Goal: Transaction & Acquisition: Purchase product/service

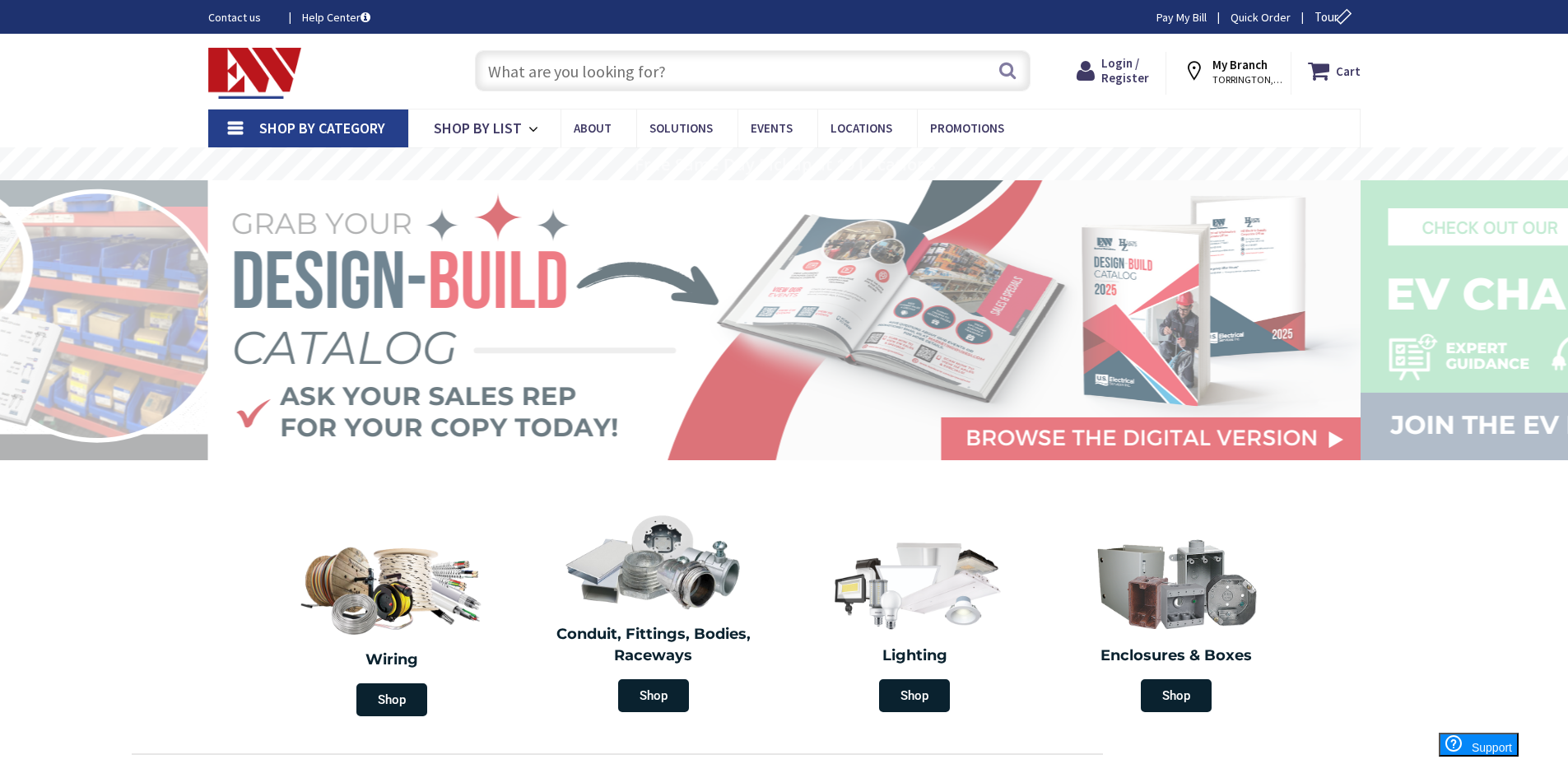
click at [768, 71] on input "text" at bounding box center [753, 71] width 556 height 41
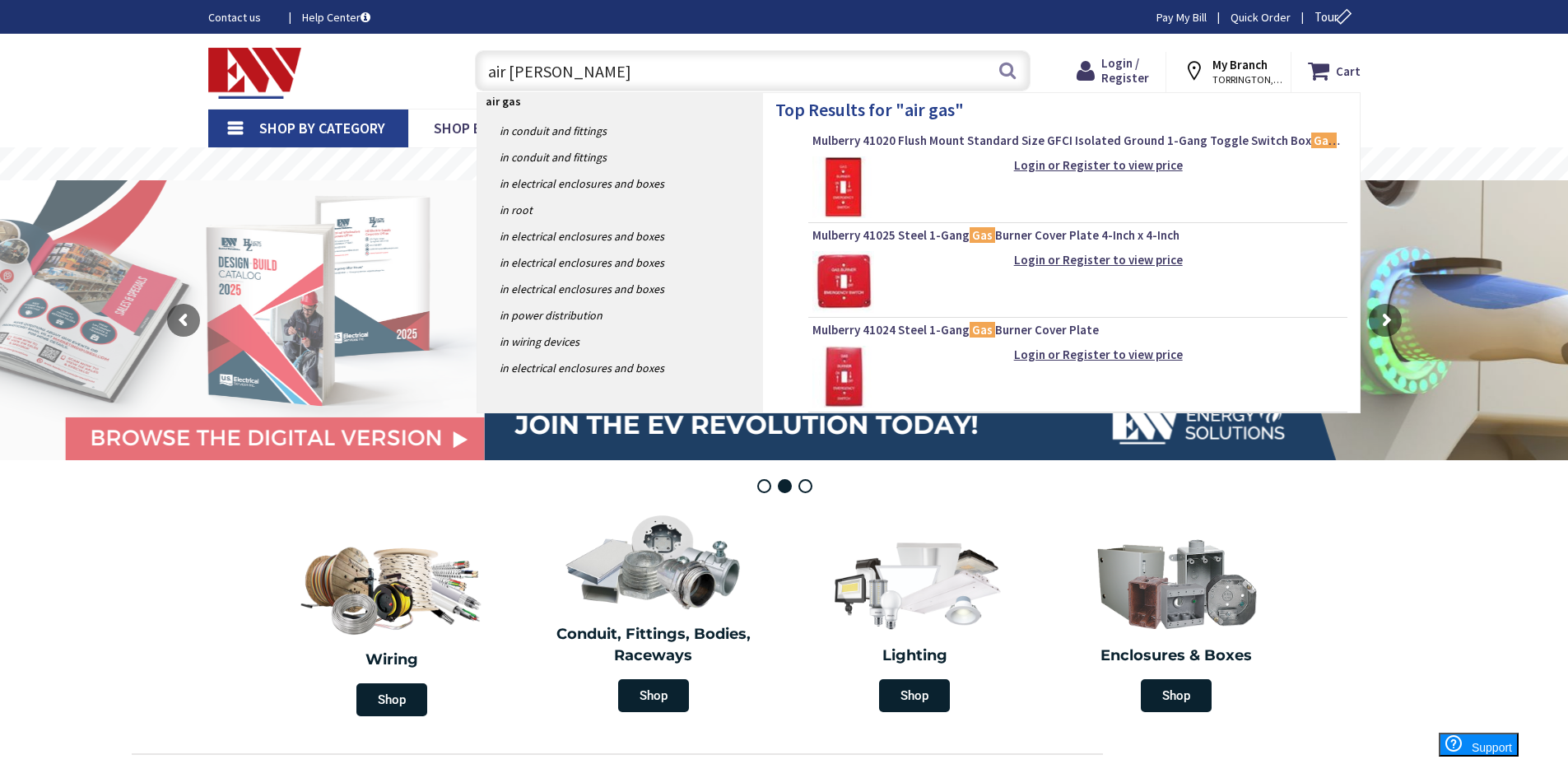
type input "air gasket"
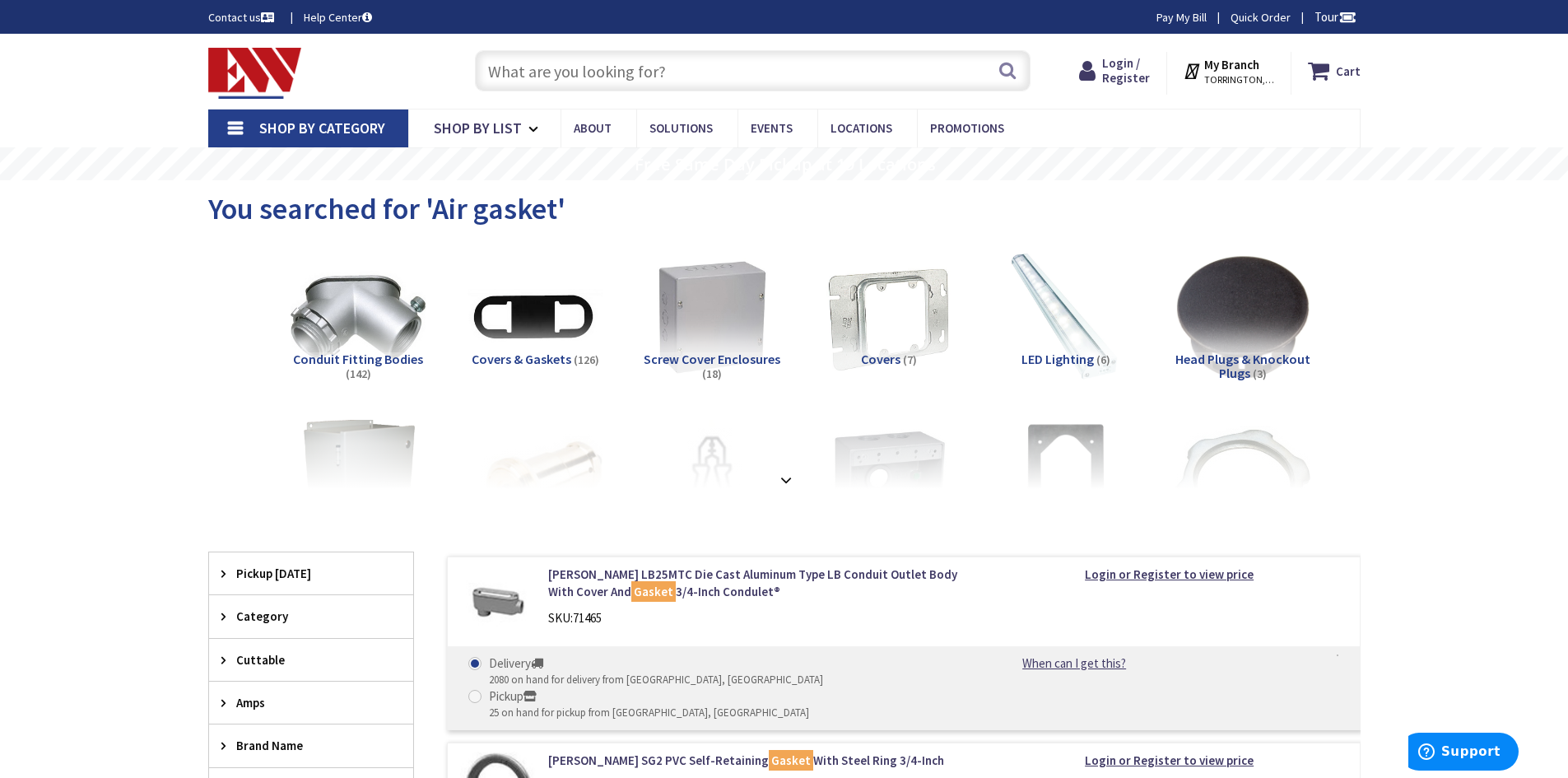
click at [781, 480] on strong at bounding box center [785, 479] width 20 height 18
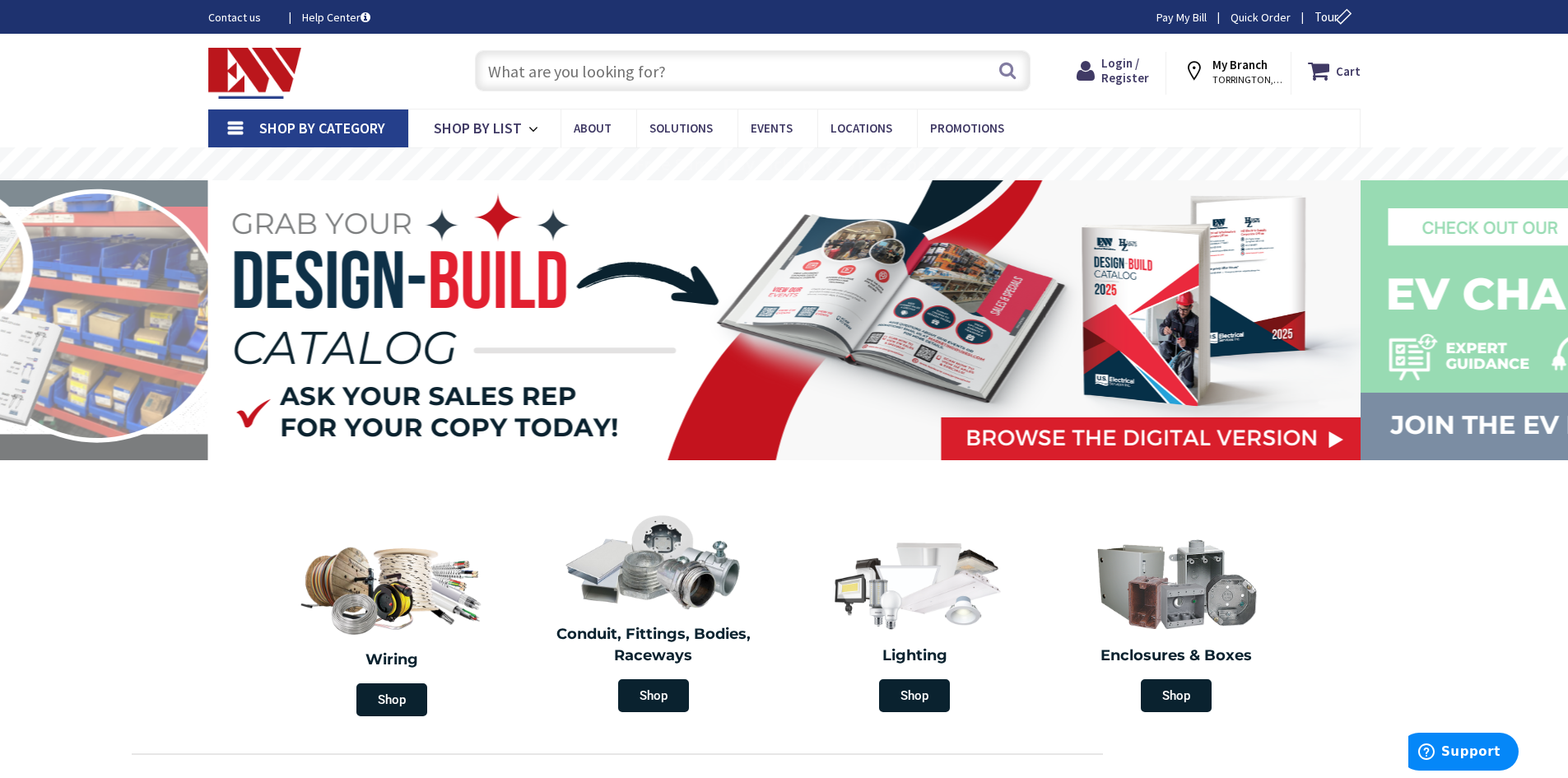
click at [786, 74] on input "text" at bounding box center [753, 71] width 556 height 41
click at [767, 71] on input "text" at bounding box center [753, 71] width 556 height 41
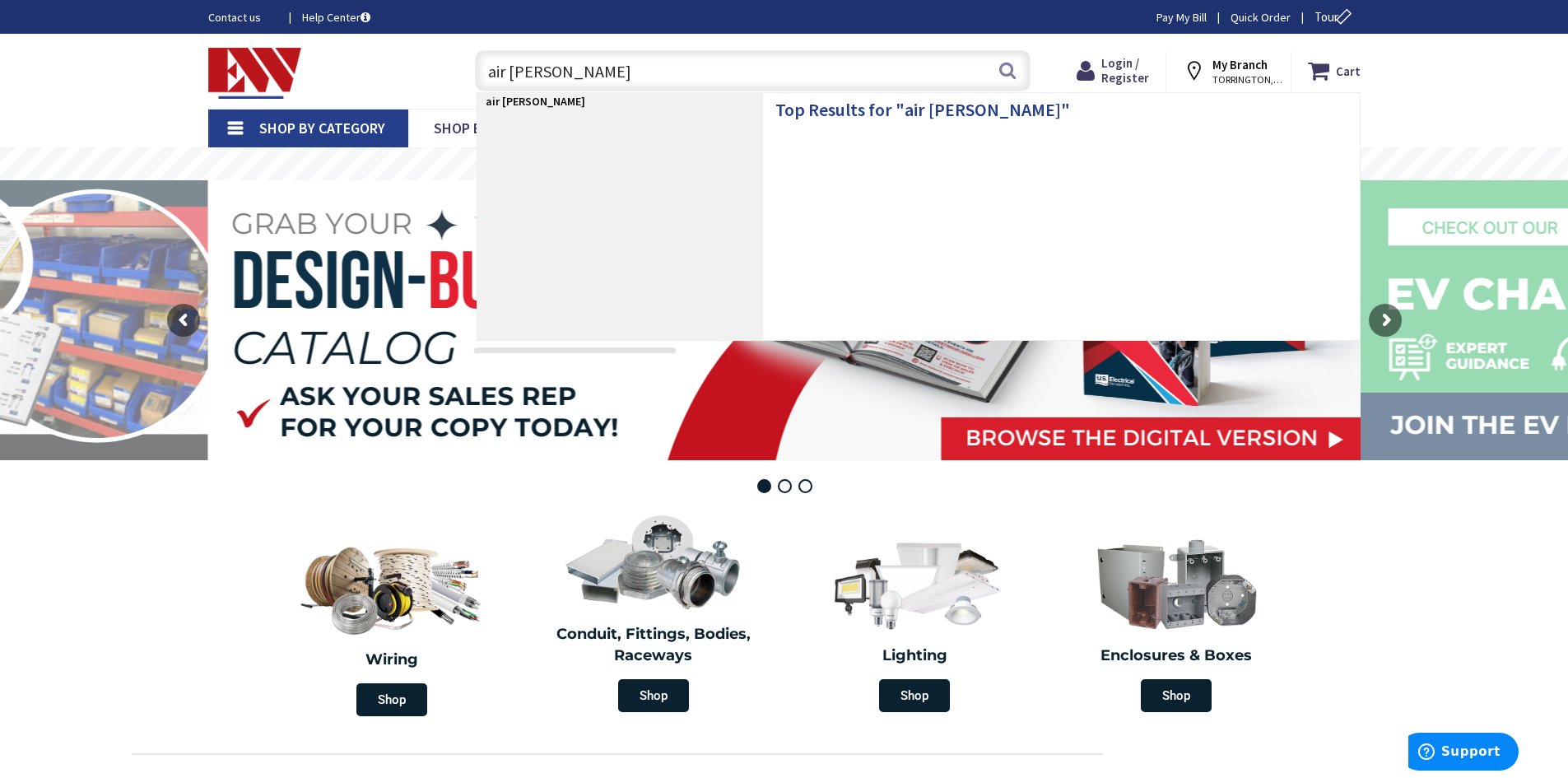
type input "air gasket"
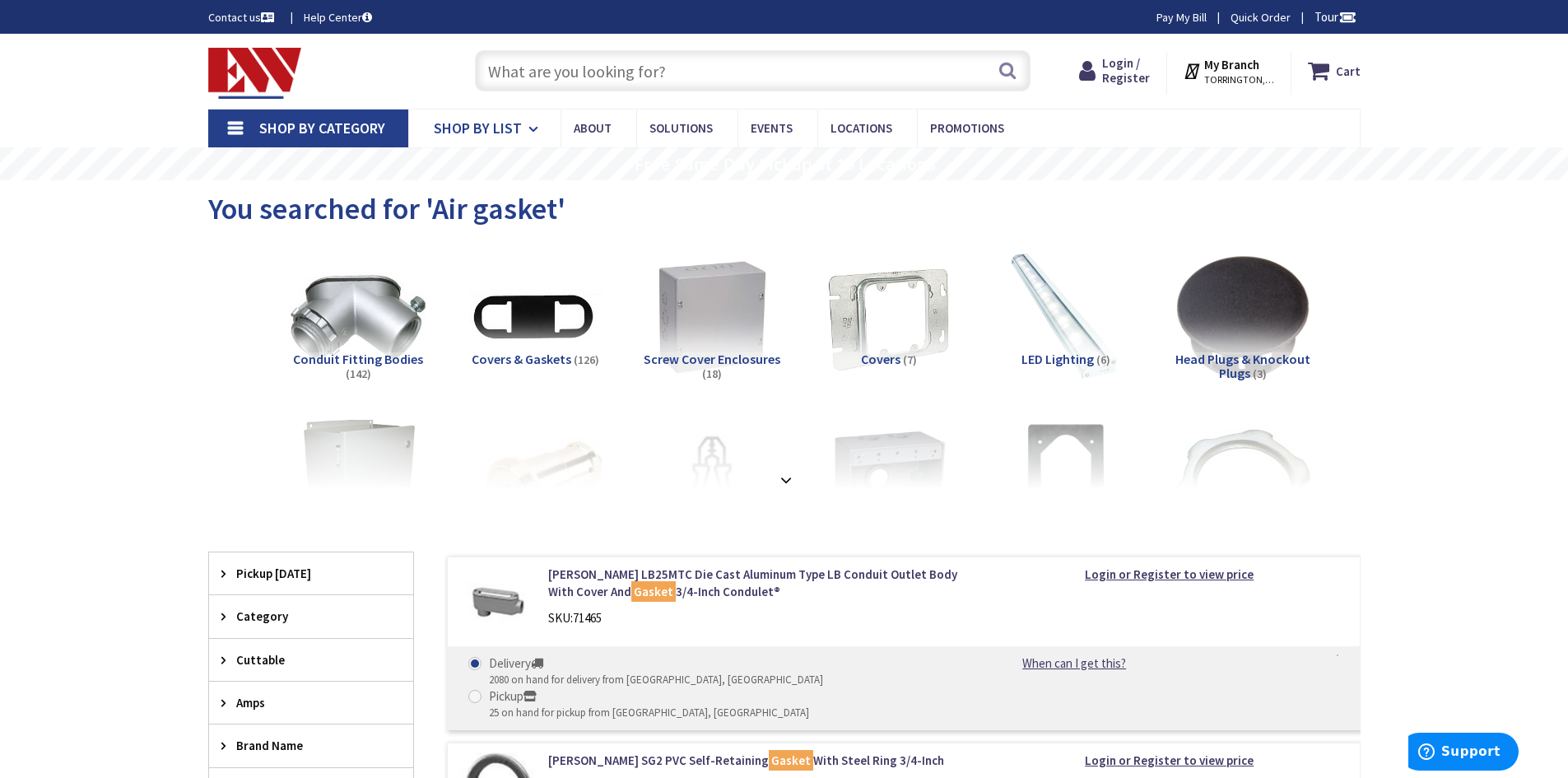
click at [528, 128] on icon at bounding box center [536, 130] width 15 height 36
click at [782, 485] on div at bounding box center [784, 444] width 1070 height 91
click at [785, 479] on strong at bounding box center [785, 479] width 20 height 18
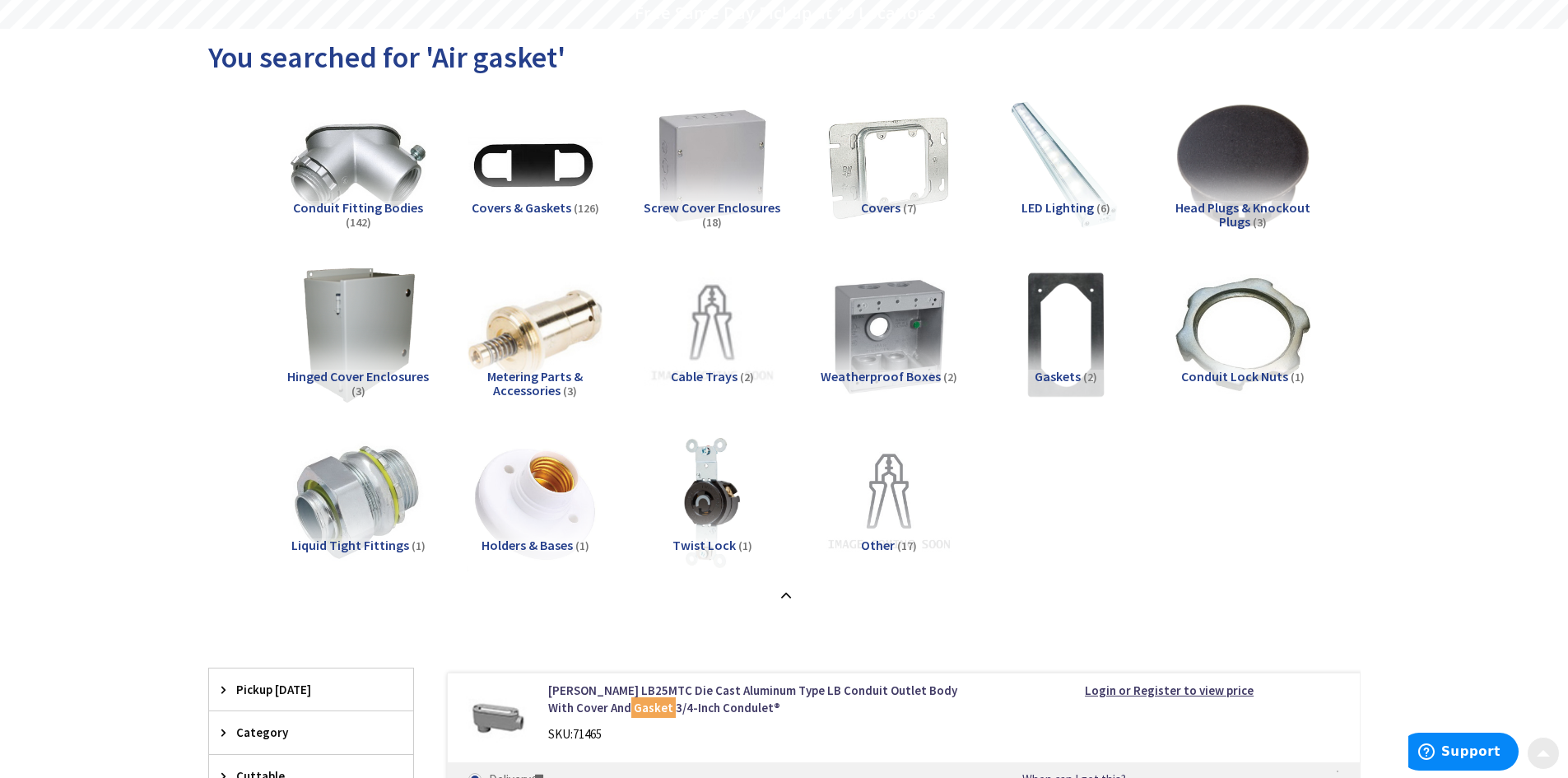
scroll to position [165, 0]
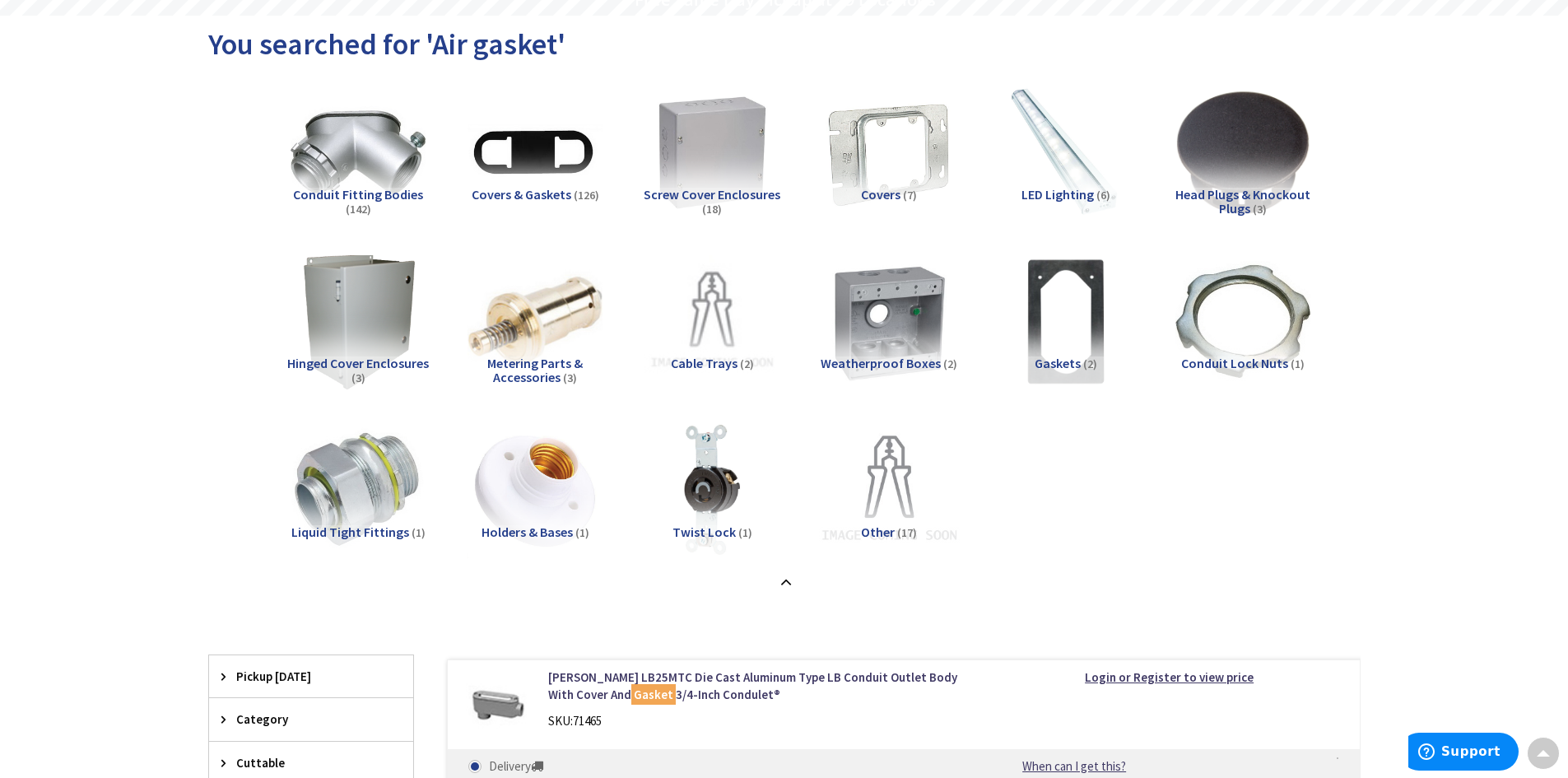
click at [880, 499] on img at bounding box center [888, 491] width 149 height 149
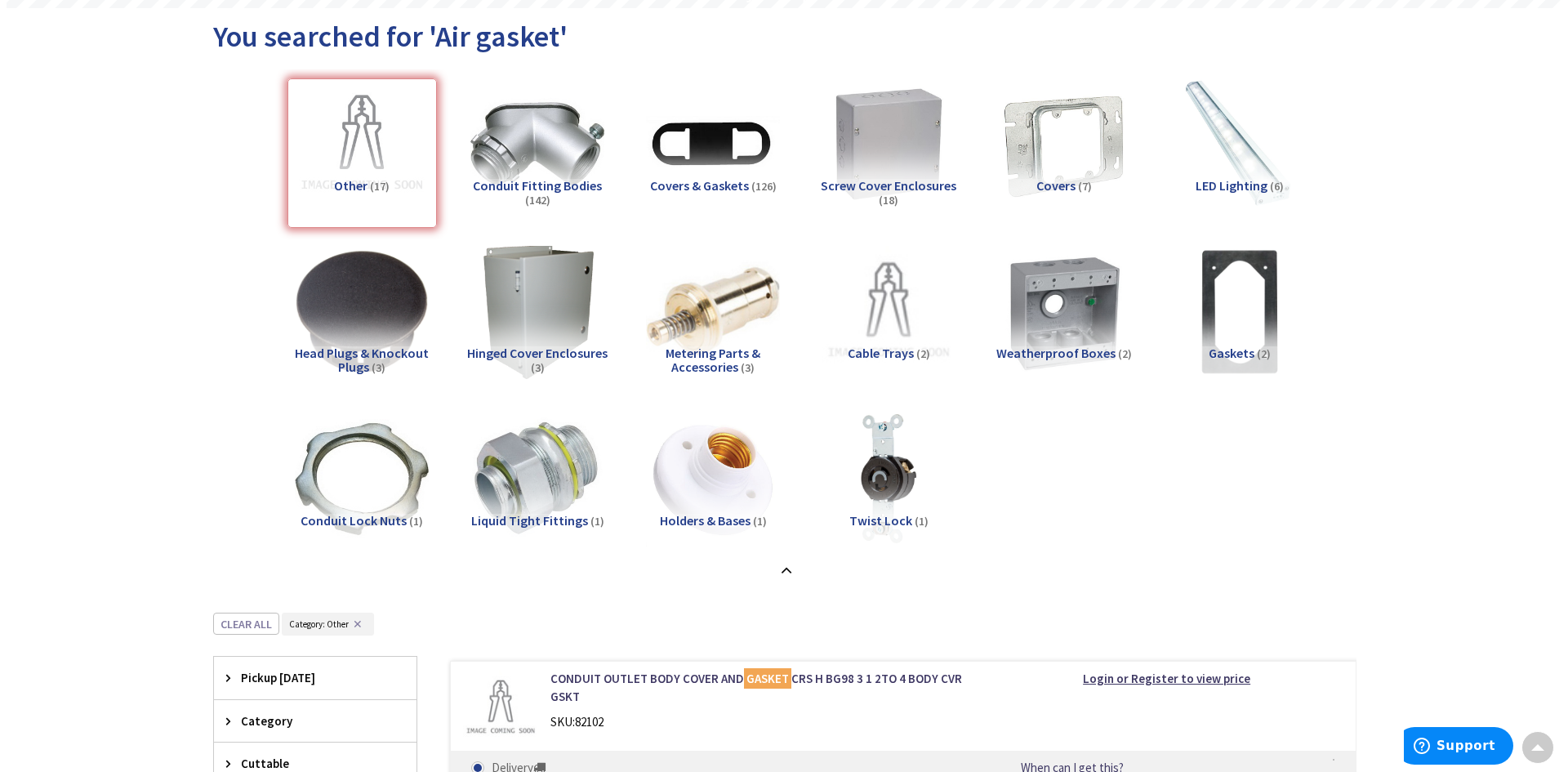
scroll to position [0, 0]
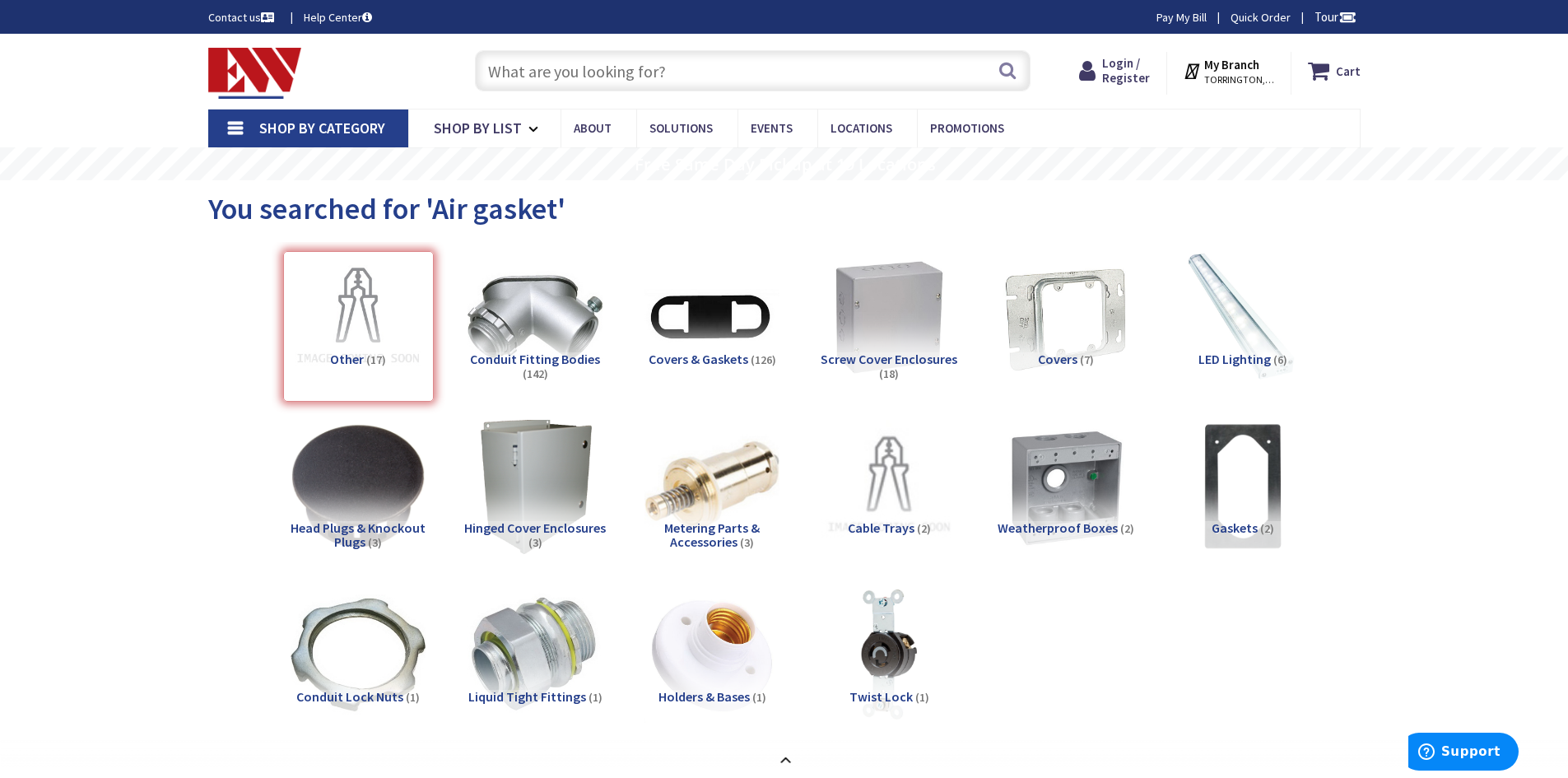
click at [1235, 74] on span "TORRINGTON, CT" at bounding box center [1240, 79] width 70 height 13
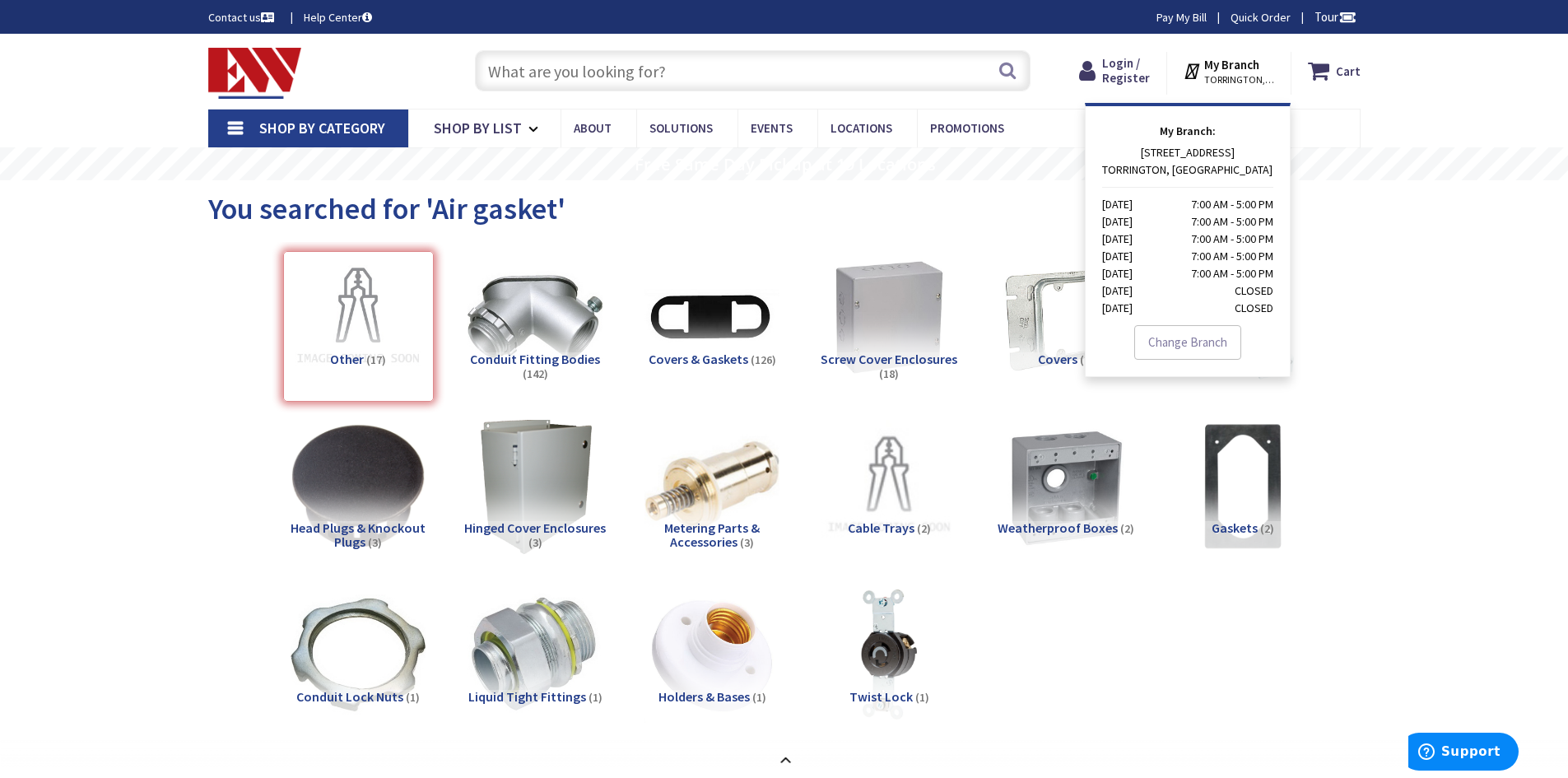
click at [1194, 341] on link "Change Branch" at bounding box center [1187, 342] width 107 height 34
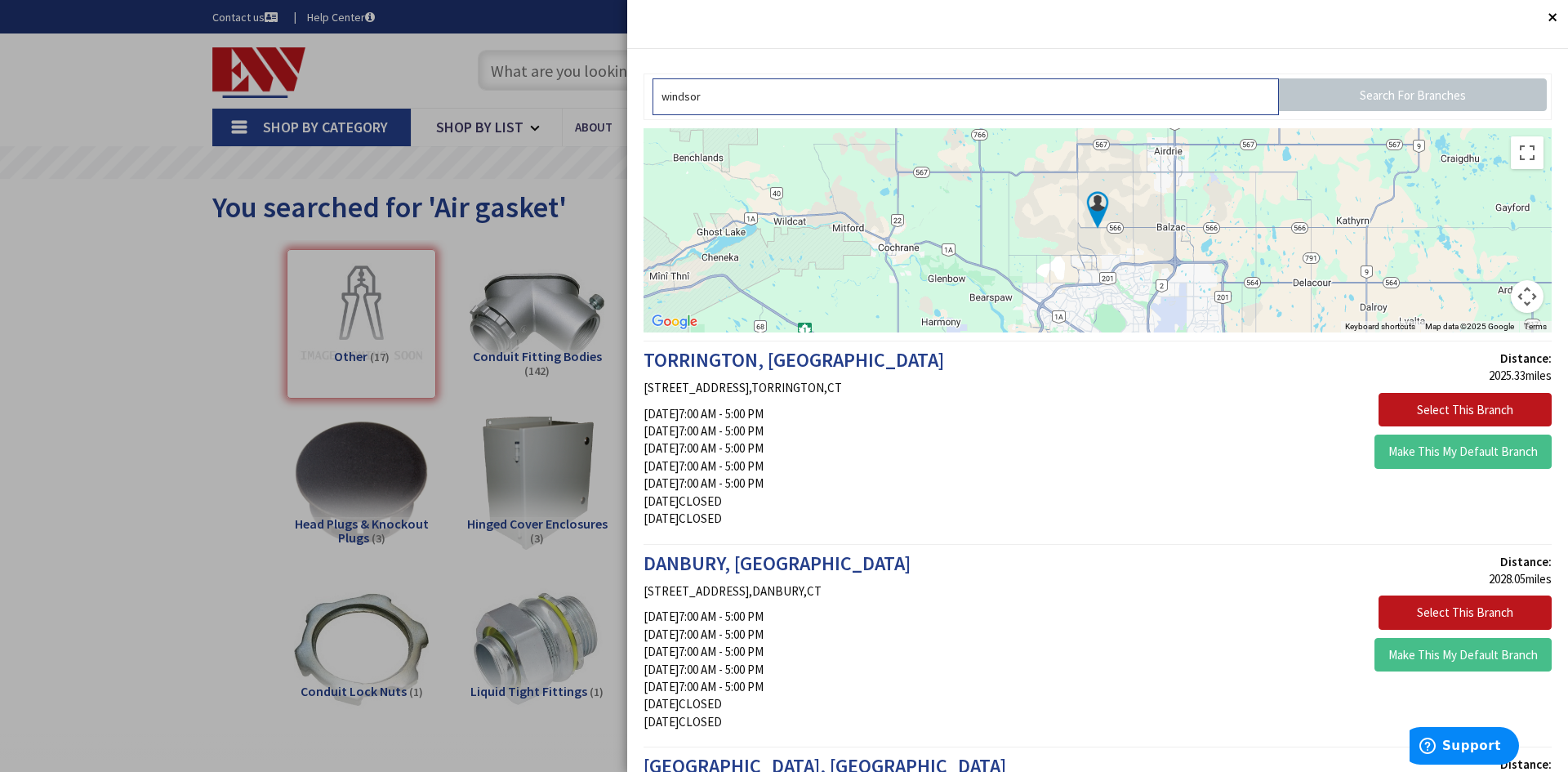
type input "windsor"
click at [1359, 94] on input "Search For Branches" at bounding box center [1413, 94] width 269 height 32
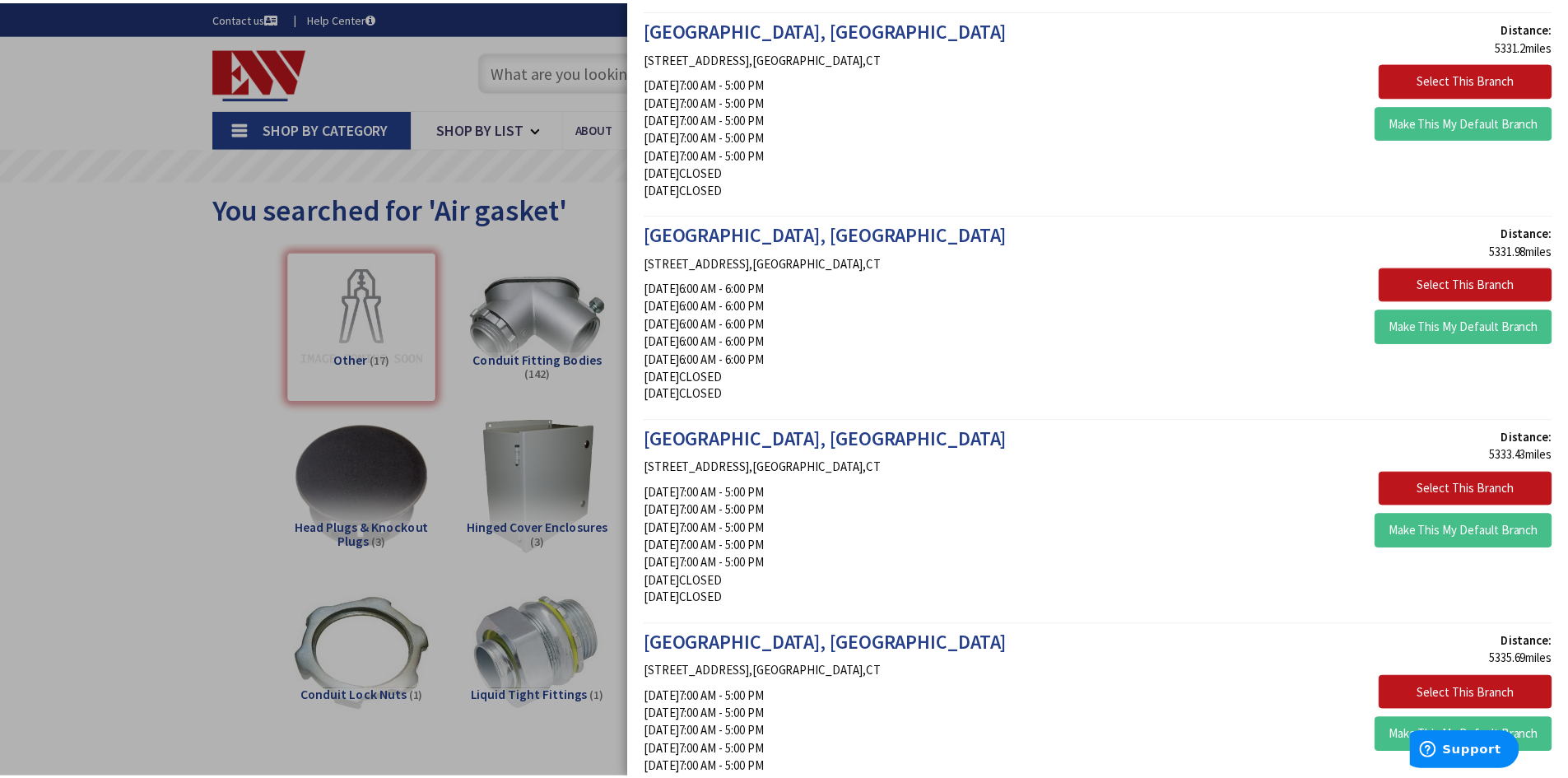
scroll to position [1565, 0]
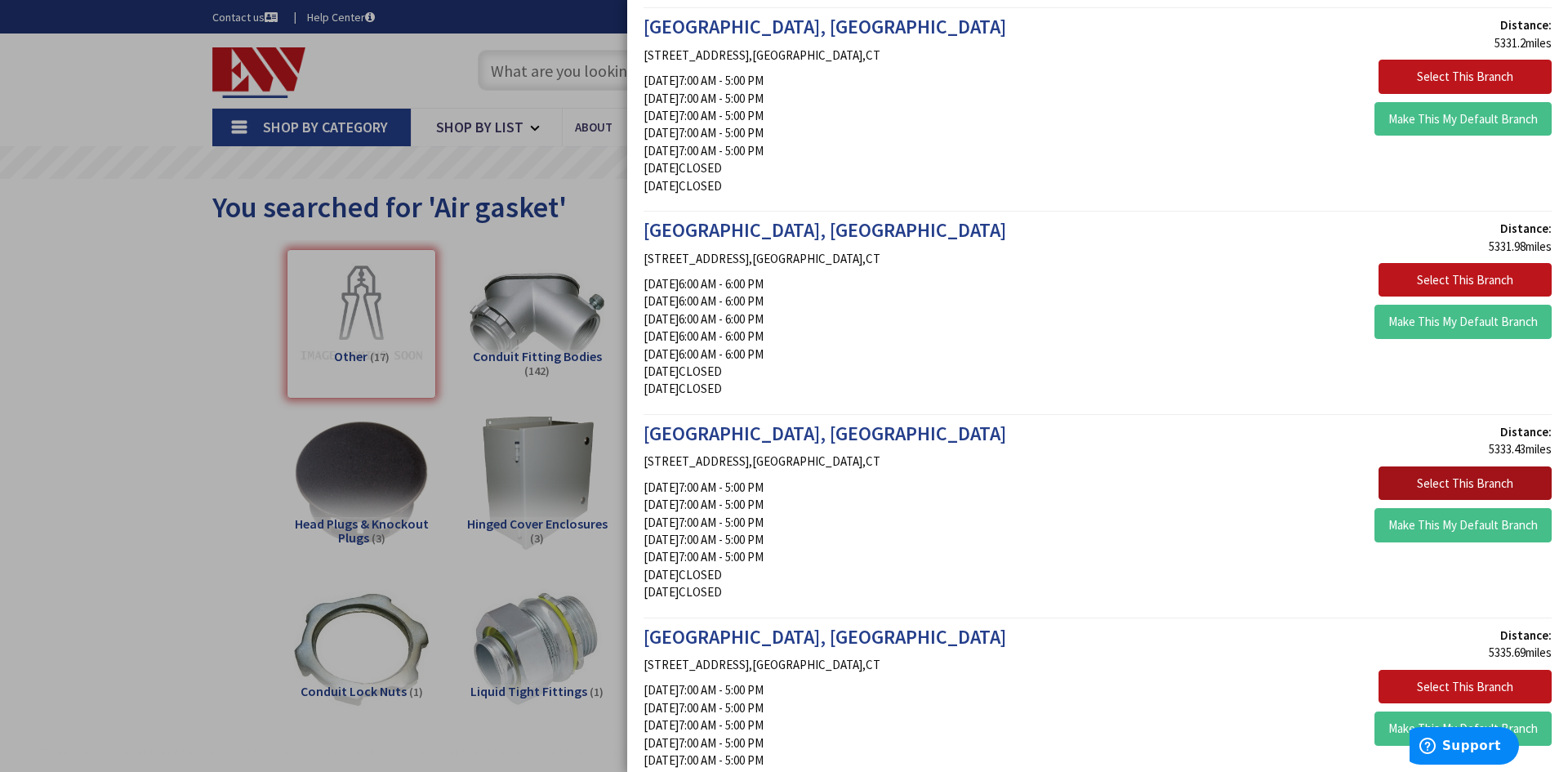
click at [1428, 479] on button "Select This Branch" at bounding box center [1466, 483] width 174 height 34
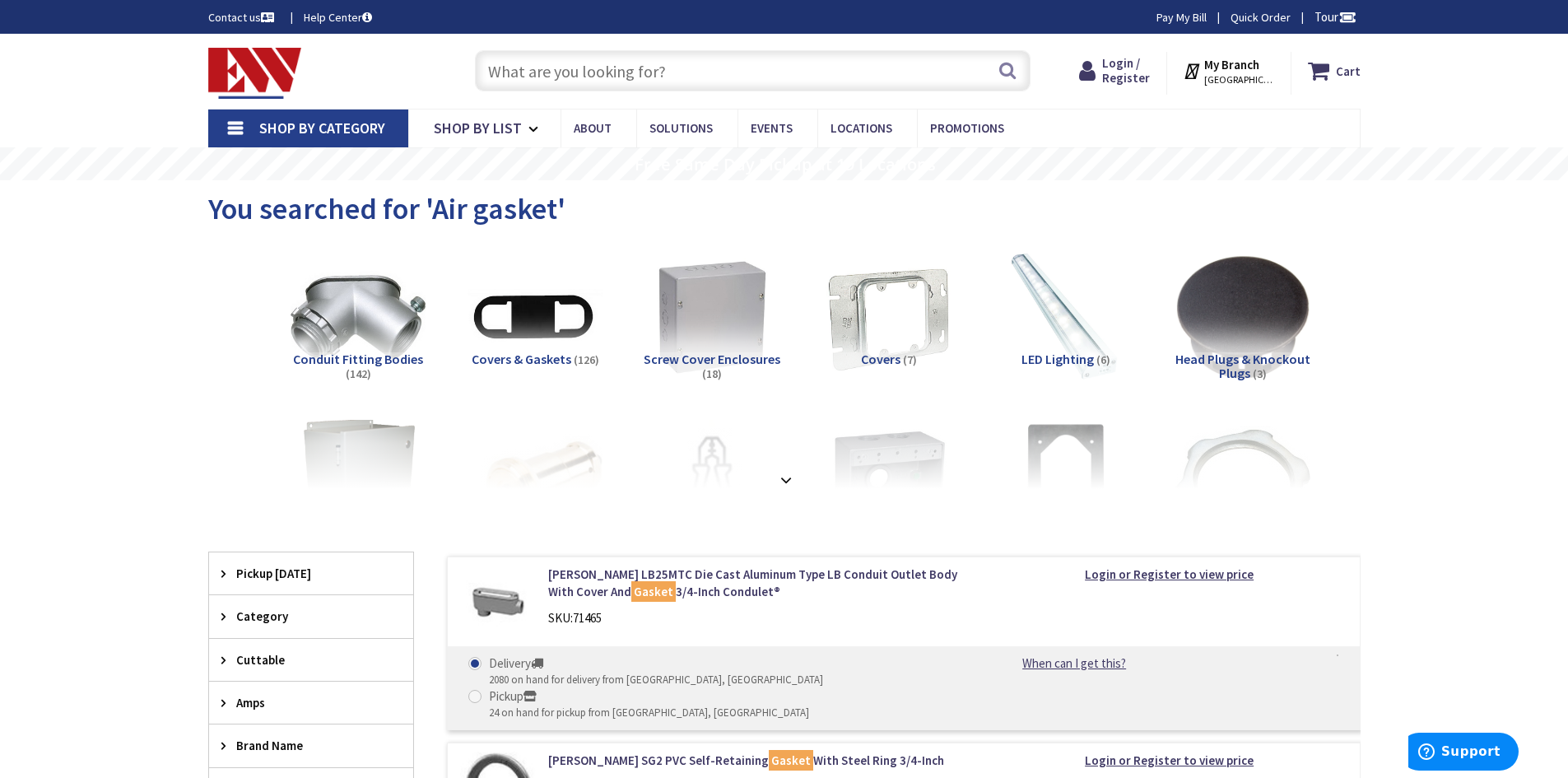
drag, startPoint x: 787, startPoint y: 478, endPoint x: 796, endPoint y: 478, distance: 9.0
click at [787, 478] on strong at bounding box center [785, 479] width 20 height 18
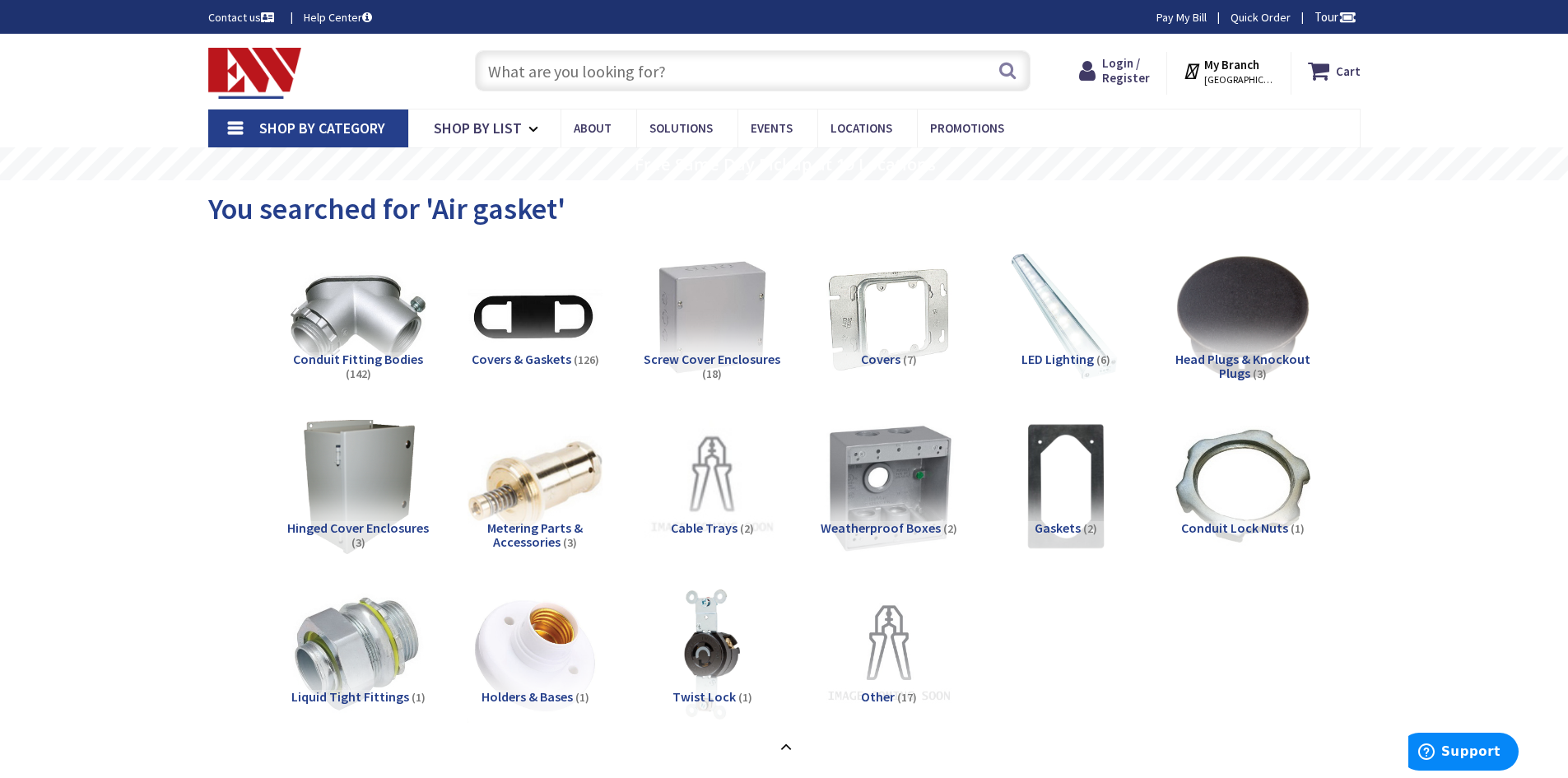
scroll to position [329, 0]
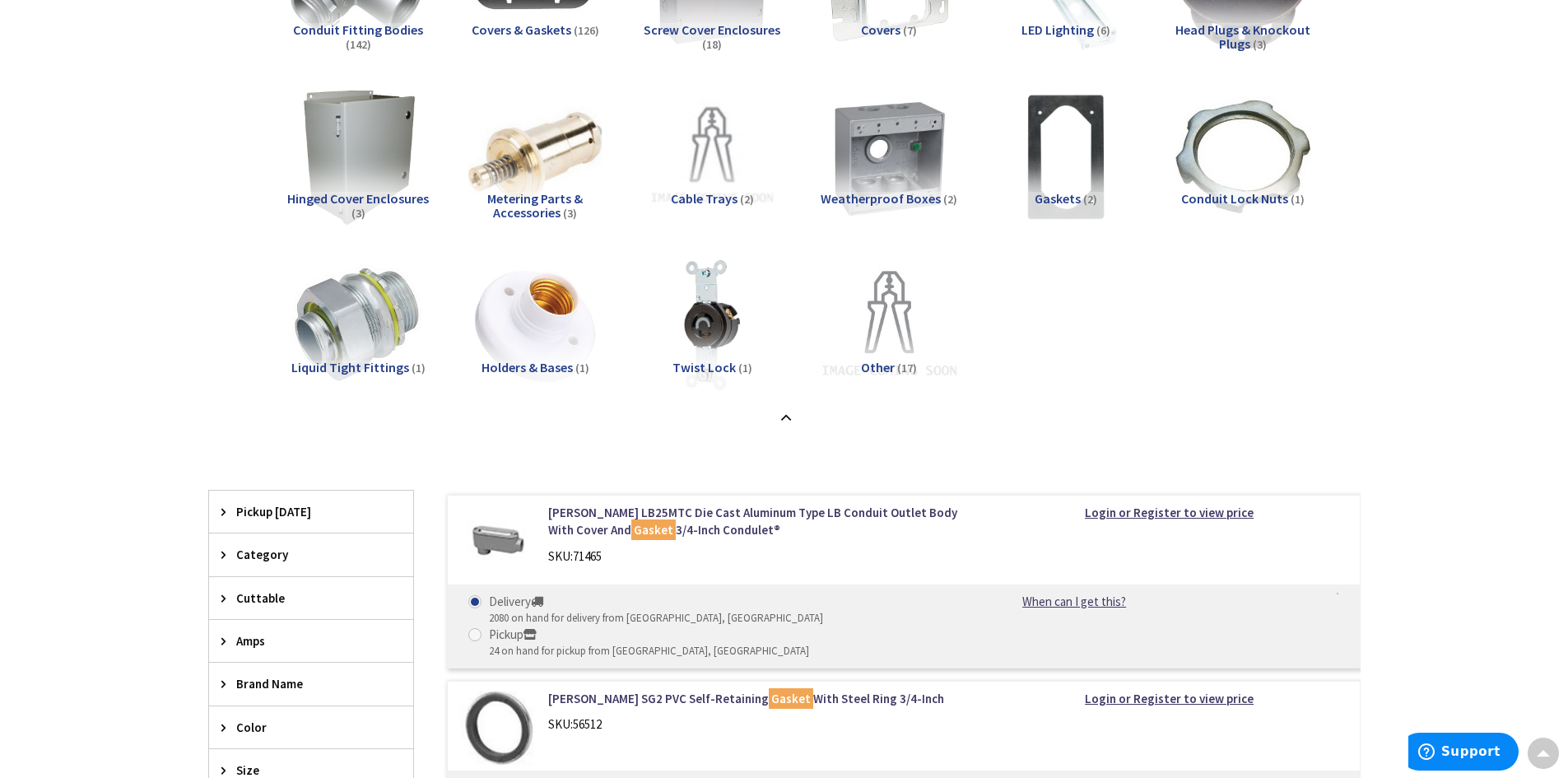
click at [888, 353] on img at bounding box center [888, 326] width 149 height 149
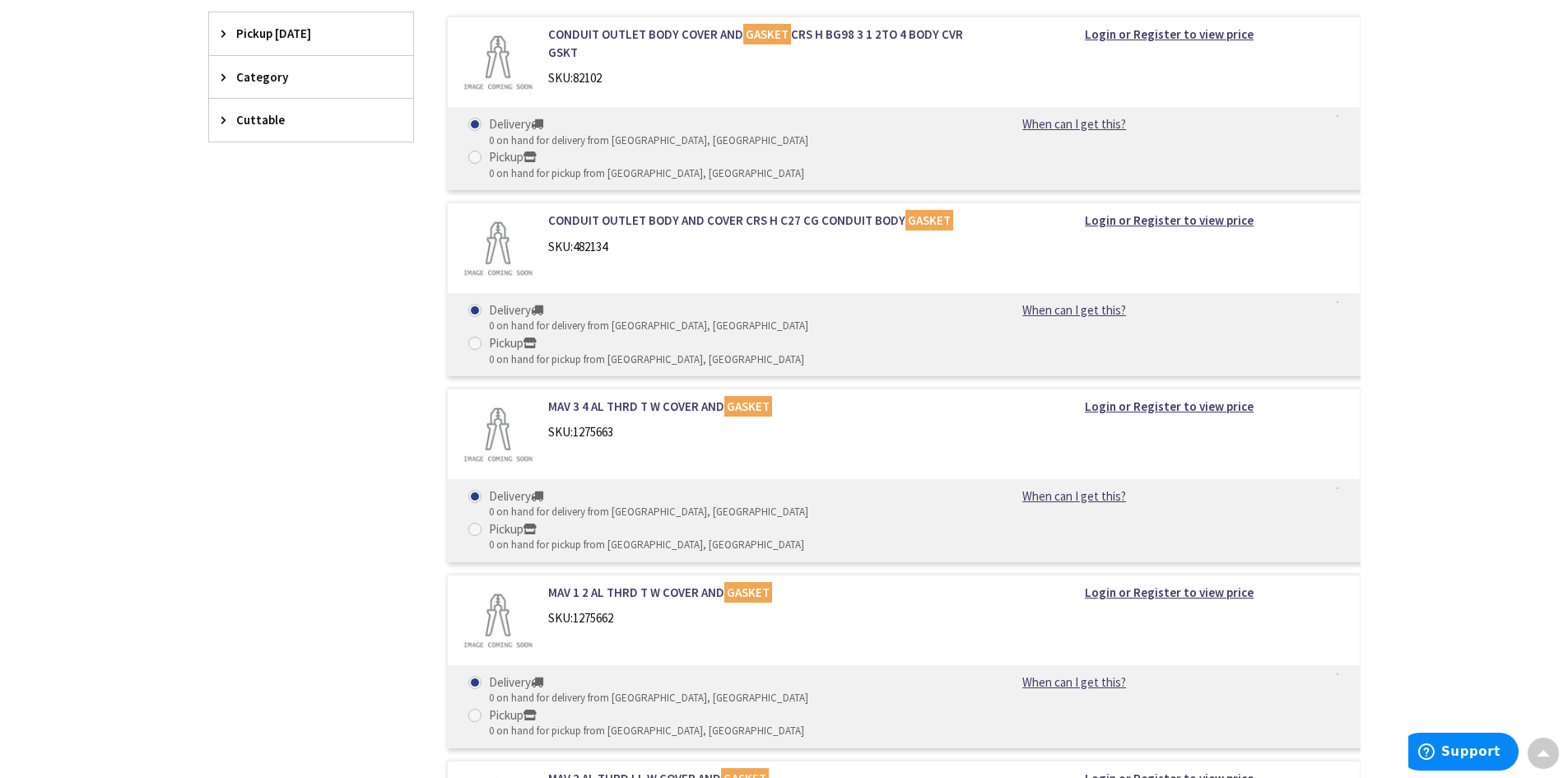
scroll to position [823, 0]
drag, startPoint x: 543, startPoint y: 184, endPoint x: 953, endPoint y: 187, distance: 410.0
click at [953, 210] on div "CONDUIT OUTLET BODY AND COVER CRS H C27 CG CONDUIT BODY GASKET SKU: 482134" at bounding box center [757, 236] width 443 height 51
copy link "CONDUIT OUTLET BODY AND COVER CRS H C27 CG CONDUIT BODY GASKET"
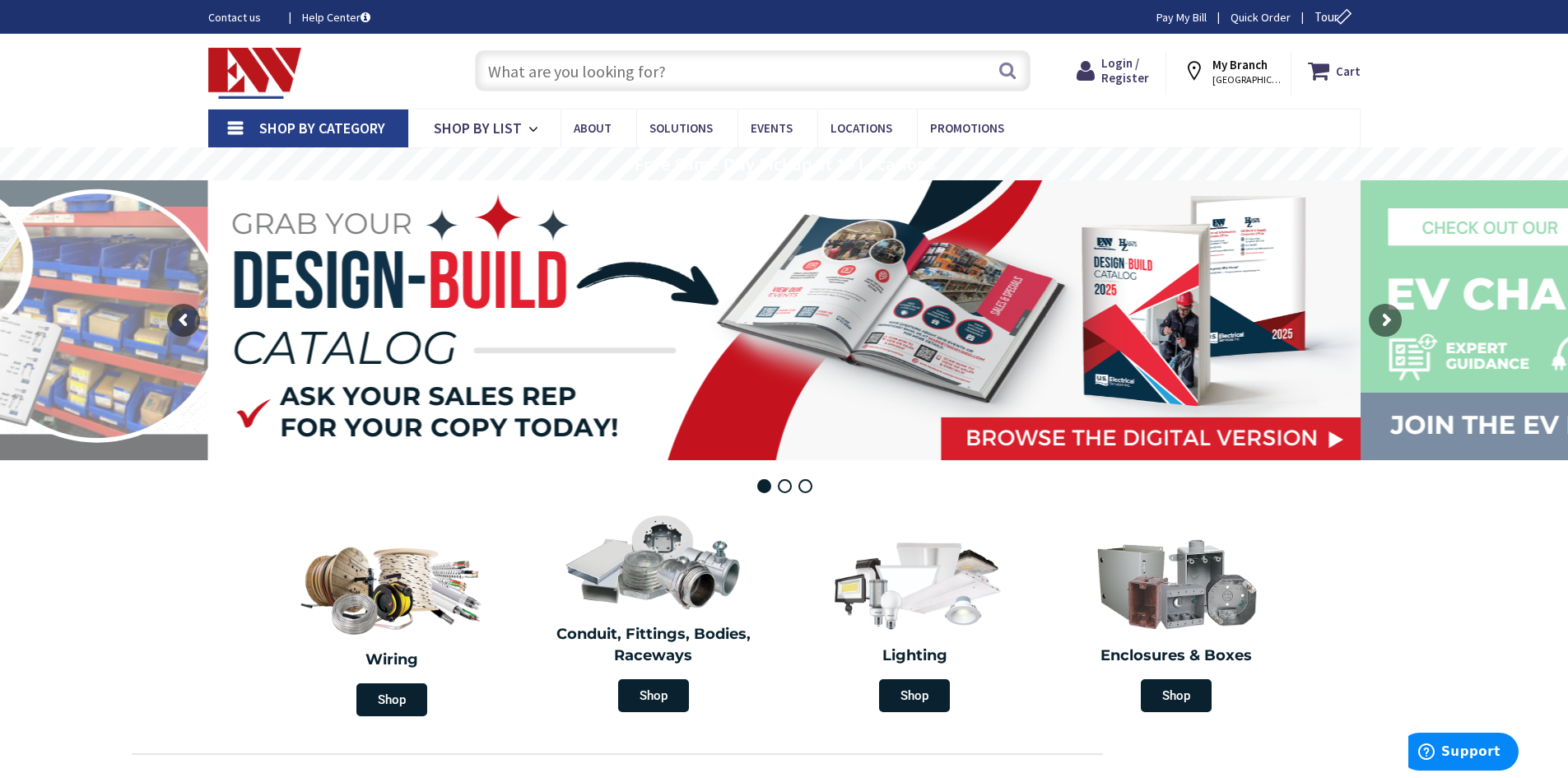
click at [631, 69] on input "text" at bounding box center [753, 71] width 556 height 41
paste input "electrical wholesalers in windsor"
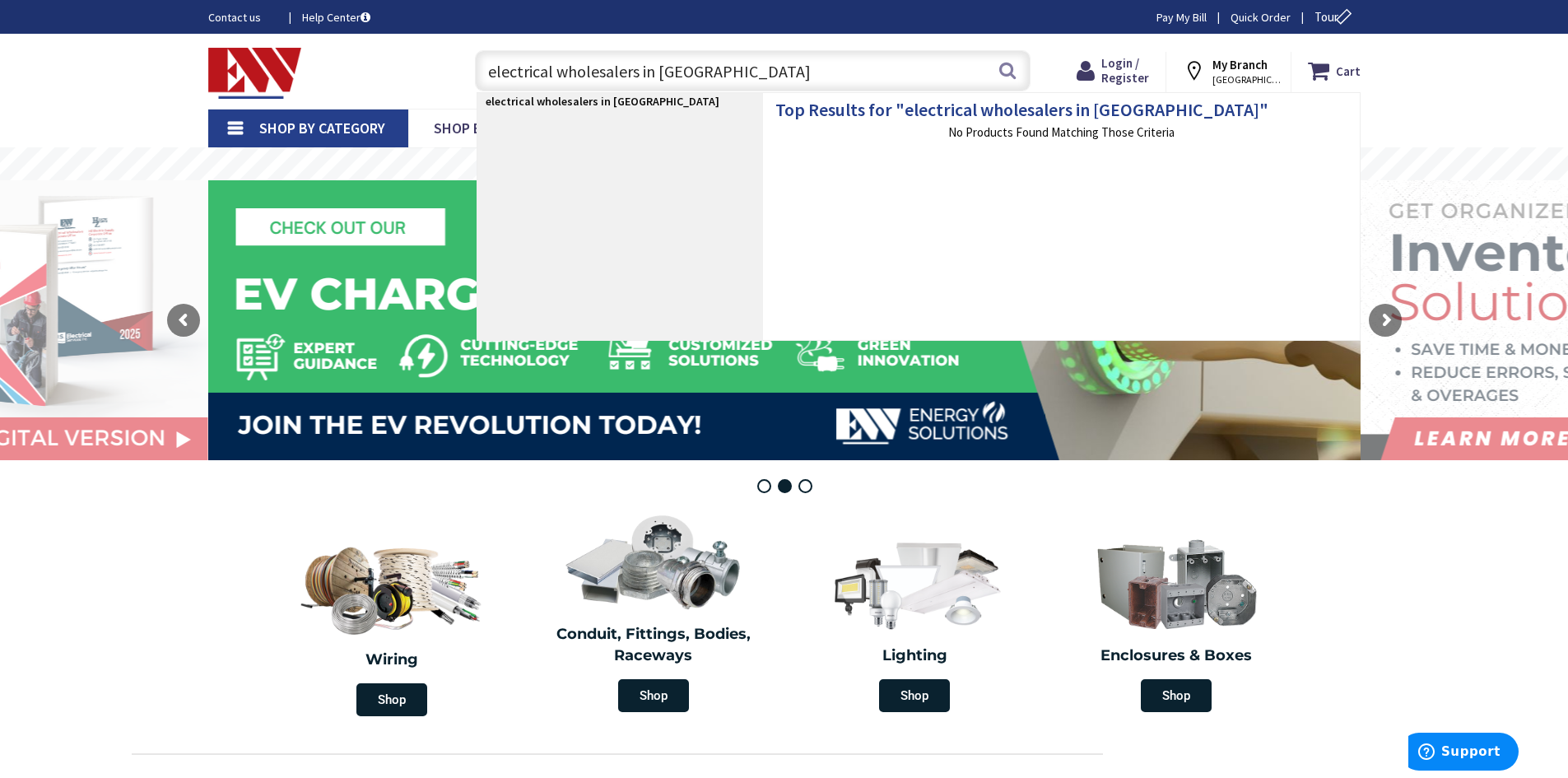
drag, startPoint x: 742, startPoint y: 74, endPoint x: 399, endPoint y: 80, distance: 343.1
click at [399, 80] on div "Toggle Nav electrical wholesalers in windsor electrical wholesalers in windsor …" at bounding box center [784, 71] width 1177 height 55
paste input "air-sealed gaskets"
type input "air-sealed gaskets"
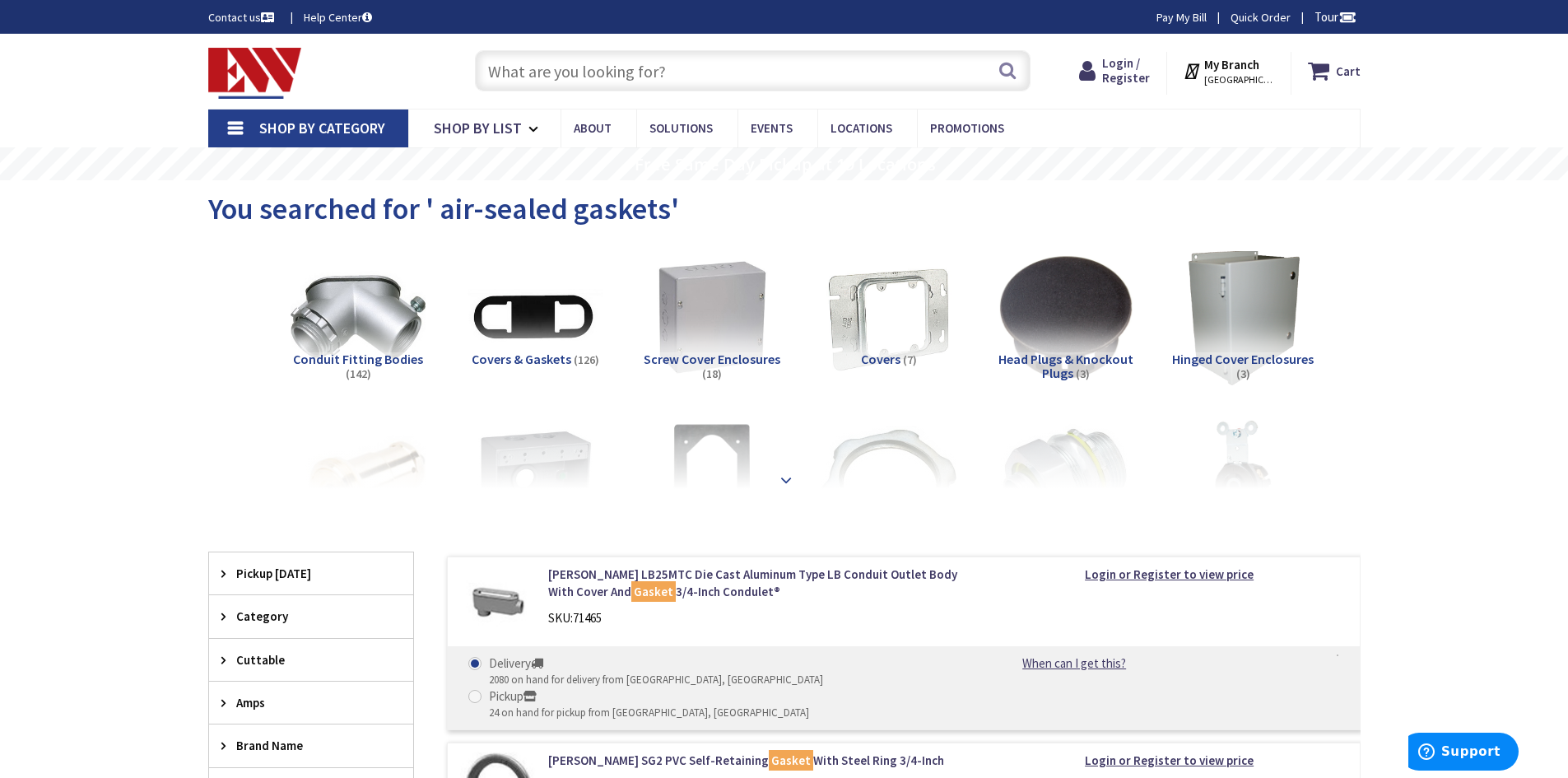
click at [783, 479] on strong at bounding box center [785, 479] width 20 height 18
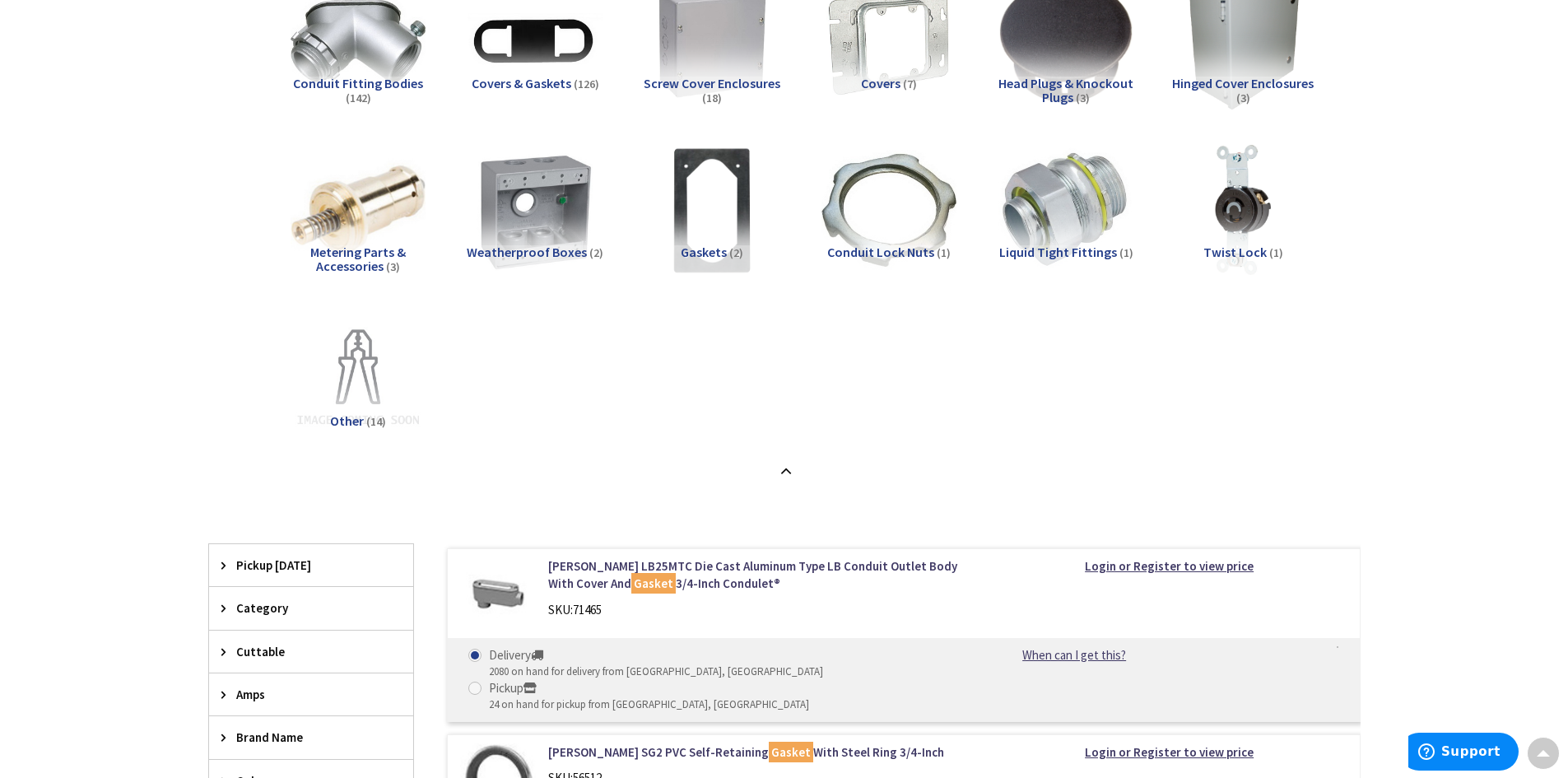
scroll to position [247, 0]
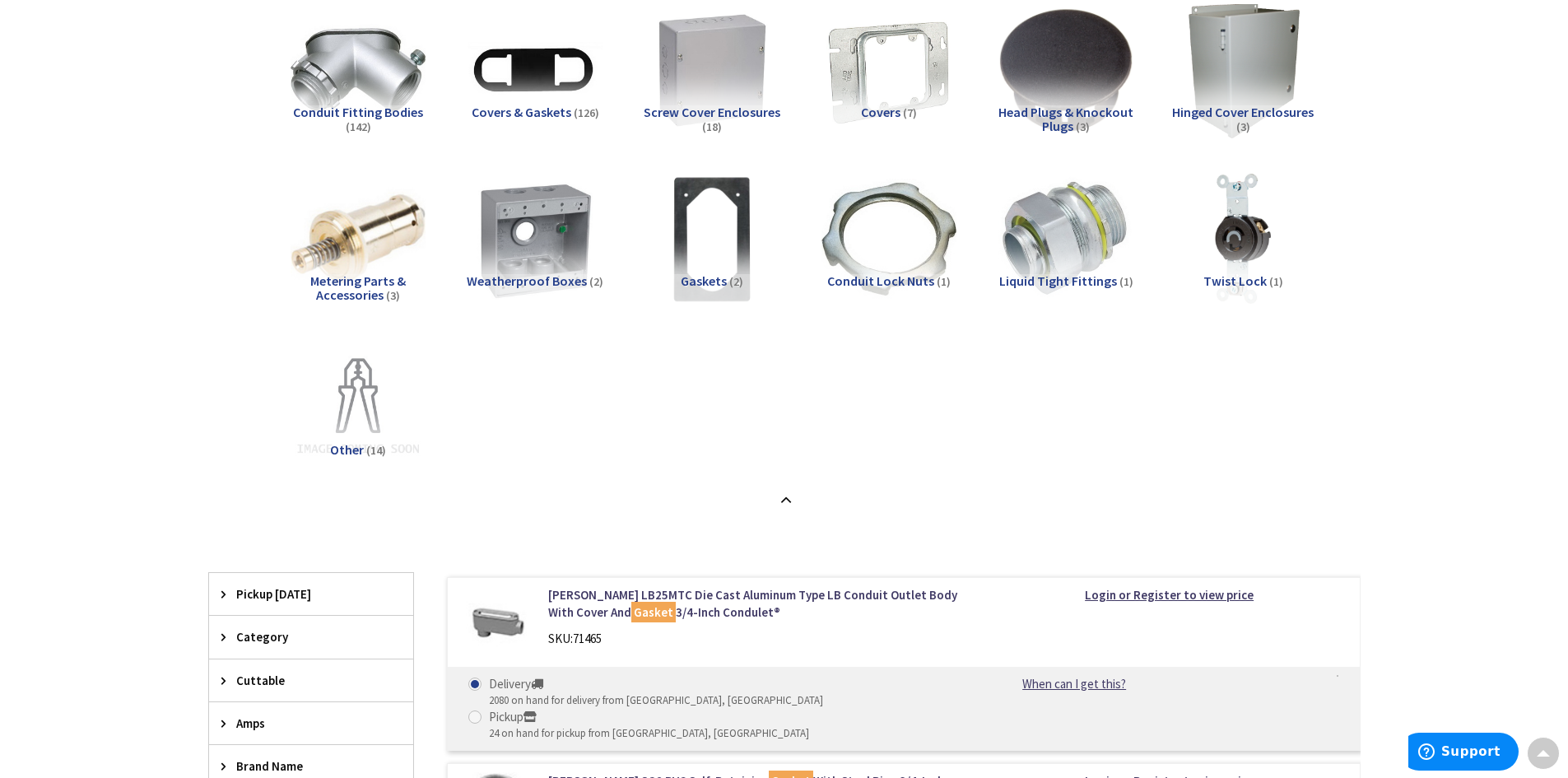
click at [551, 113] on span "Covers & Gaskets" at bounding box center [521, 112] width 99 height 16
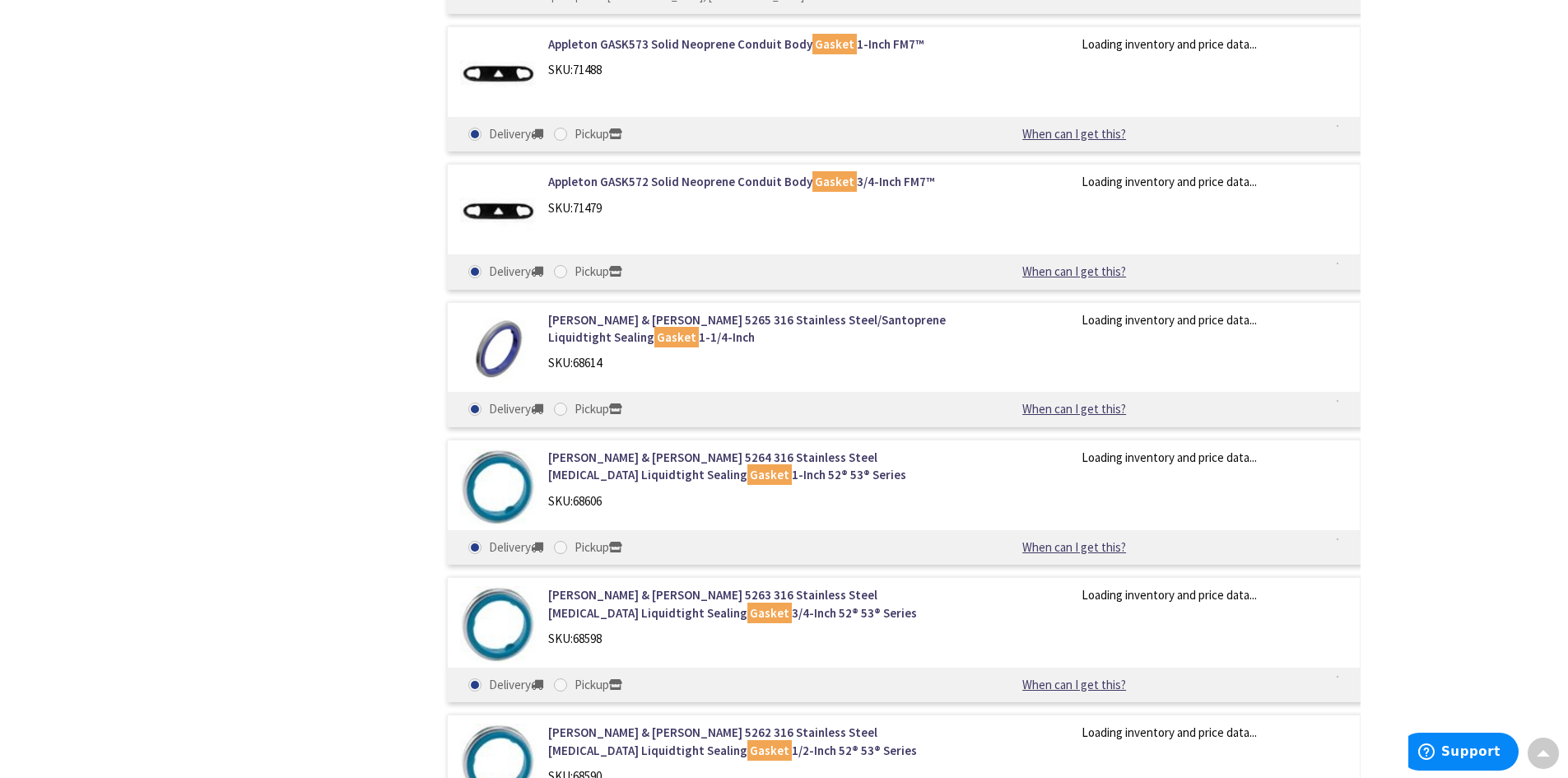
scroll to position [11534, 0]
